Goal: Task Accomplishment & Management: Manage account settings

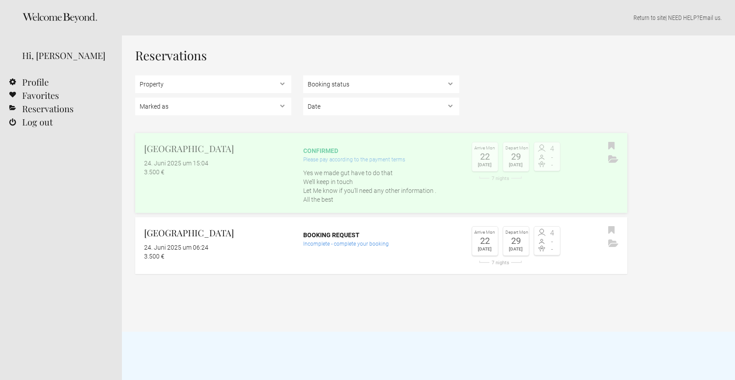
click at [445, 172] on p "Yes we made gut have to do that We’ll keep in touch Let Me know if you’ll need …" at bounding box center [381, 185] width 156 height 35
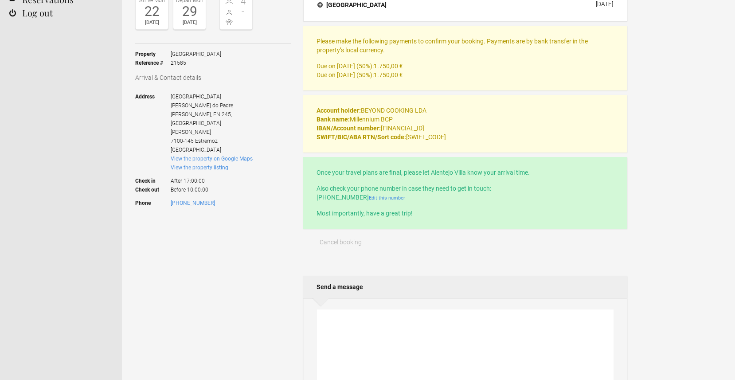
scroll to position [111, 0]
click at [347, 241] on span "Cancel booking" at bounding box center [341, 240] width 42 height 7
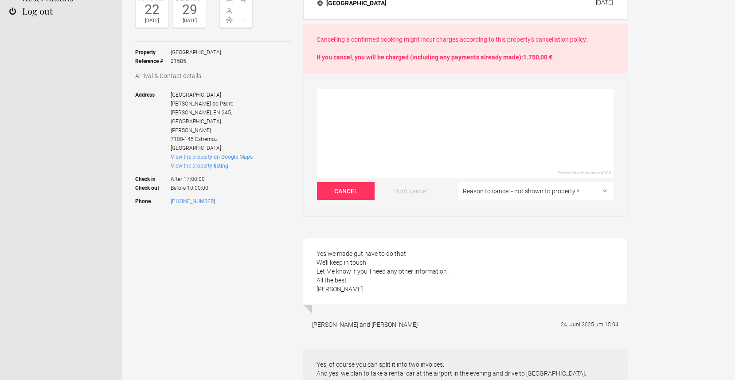
scroll to position [0, 0]
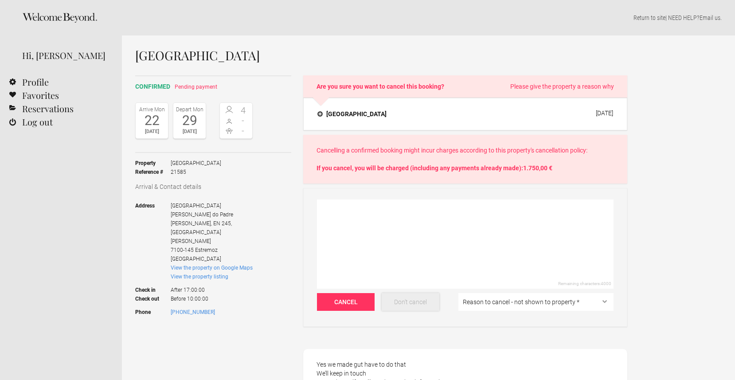
click at [424, 305] on button "Don't cancel" at bounding box center [411, 302] width 58 height 18
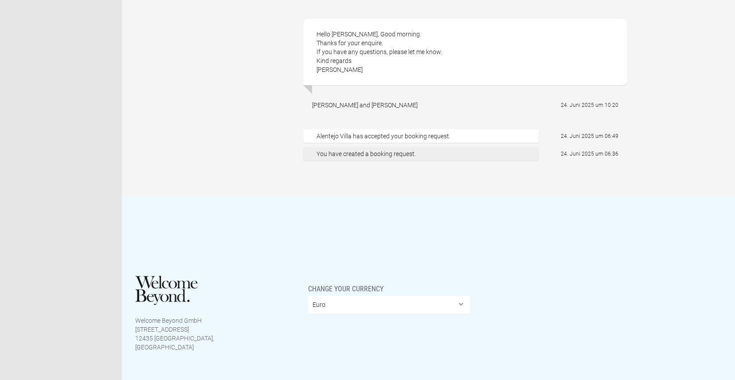
scroll to position [1092, 0]
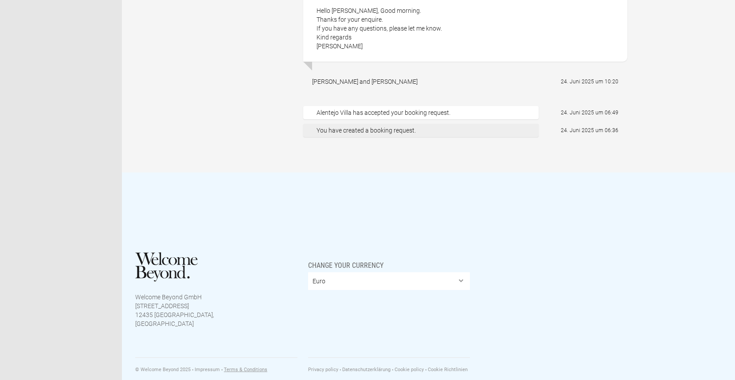
click at [243, 367] on link "Terms & Conditions" at bounding box center [244, 370] width 46 height 6
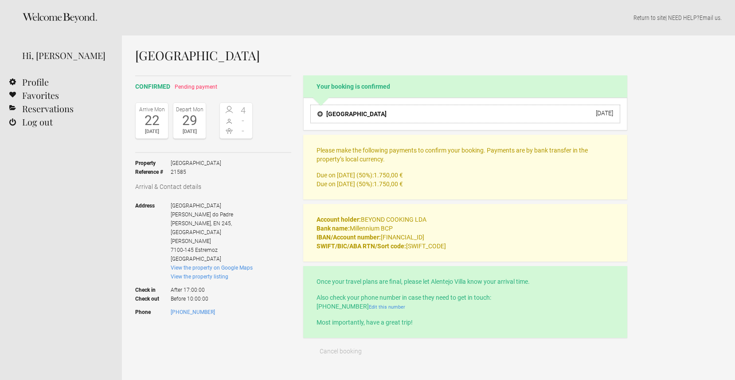
click at [353, 113] on h4 "[GEOGRAPHIC_DATA]" at bounding box center [351, 114] width 69 height 9
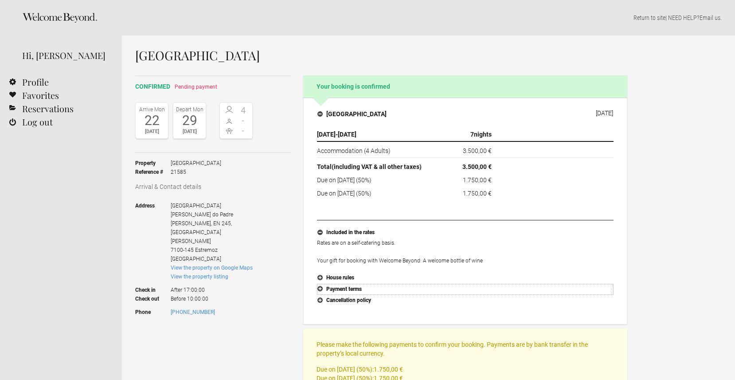
click at [343, 288] on button "Payment terms" at bounding box center [465, 290] width 297 height 12
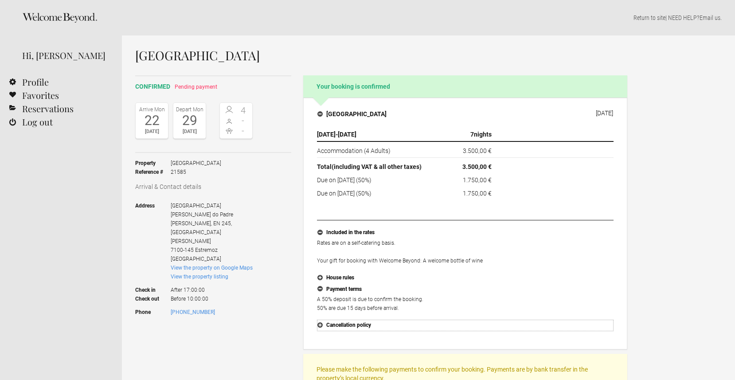
click at [322, 325] on button "Cancellation policy" at bounding box center [465, 326] width 297 height 12
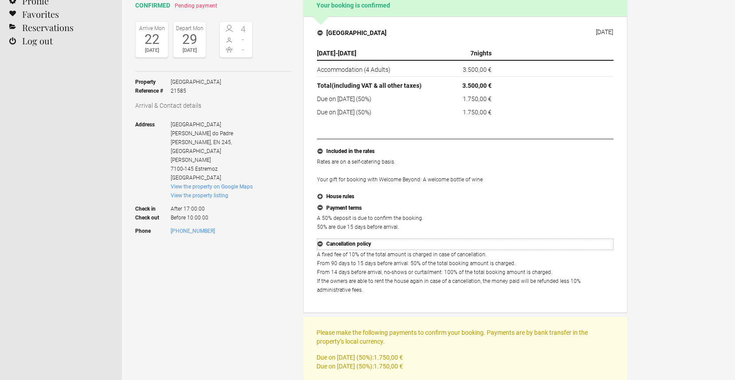
scroll to position [82, 0]
drag, startPoint x: 317, startPoint y: 263, endPoint x: 512, endPoint y: 263, distance: 194.6
click at [512, 263] on p "A fixed fee of 10% of the total amount is charged in case of cancellation. From…" at bounding box center [465, 272] width 297 height 44
drag, startPoint x: 463, startPoint y: 98, endPoint x: 492, endPoint y: 95, distance: 29.4
click at [492, 95] on td "1.750,00 €" at bounding box center [465, 98] width 59 height 13
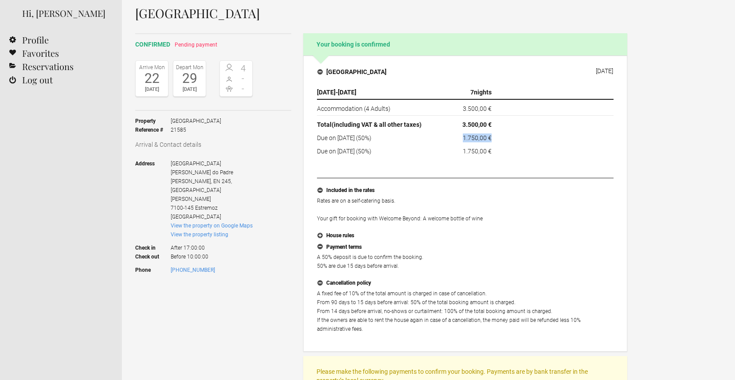
scroll to position [31, 0]
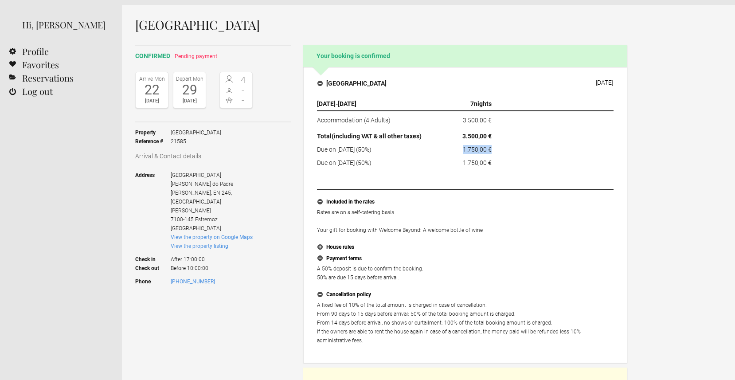
click at [473, 146] on flynt-currency "1.750,00 €" at bounding box center [477, 149] width 29 height 7
drag, startPoint x: 462, startPoint y: 149, endPoint x: 493, endPoint y: 149, distance: 31.0
click at [493, 149] on td "1.750,00 €" at bounding box center [465, 149] width 59 height 13
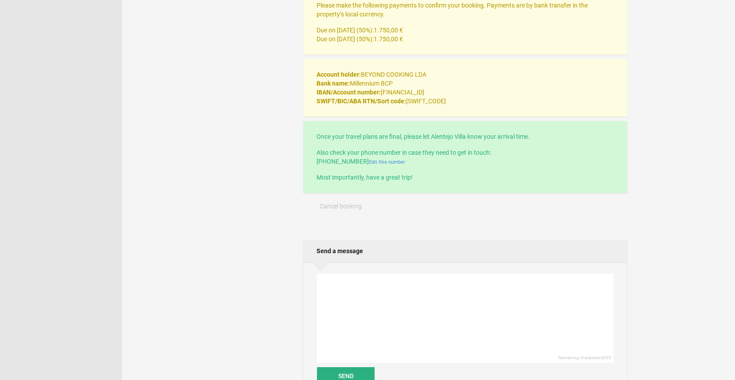
scroll to position [408, 0]
click at [358, 207] on span "Cancel booking" at bounding box center [341, 206] width 42 height 7
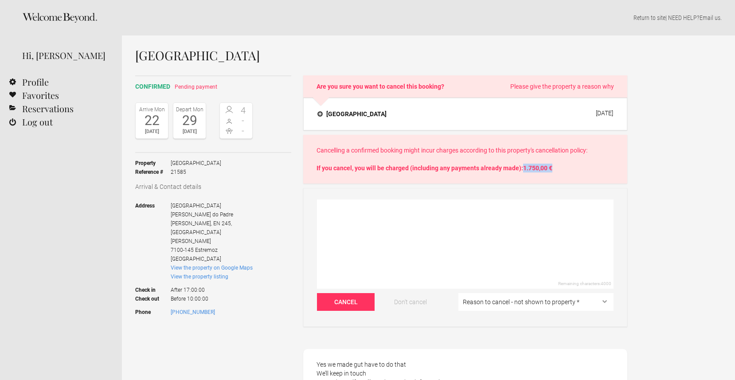
drag, startPoint x: 523, startPoint y: 168, endPoint x: 561, endPoint y: 188, distance: 43.2
click at [556, 167] on p "Cancelling a confirmed booking might incur charges according to this property's…" at bounding box center [466, 159] width 298 height 27
click at [417, 301] on button "Don't cancel" at bounding box center [411, 302] width 58 height 18
